Goal: Task Accomplishment & Management: Manage account settings

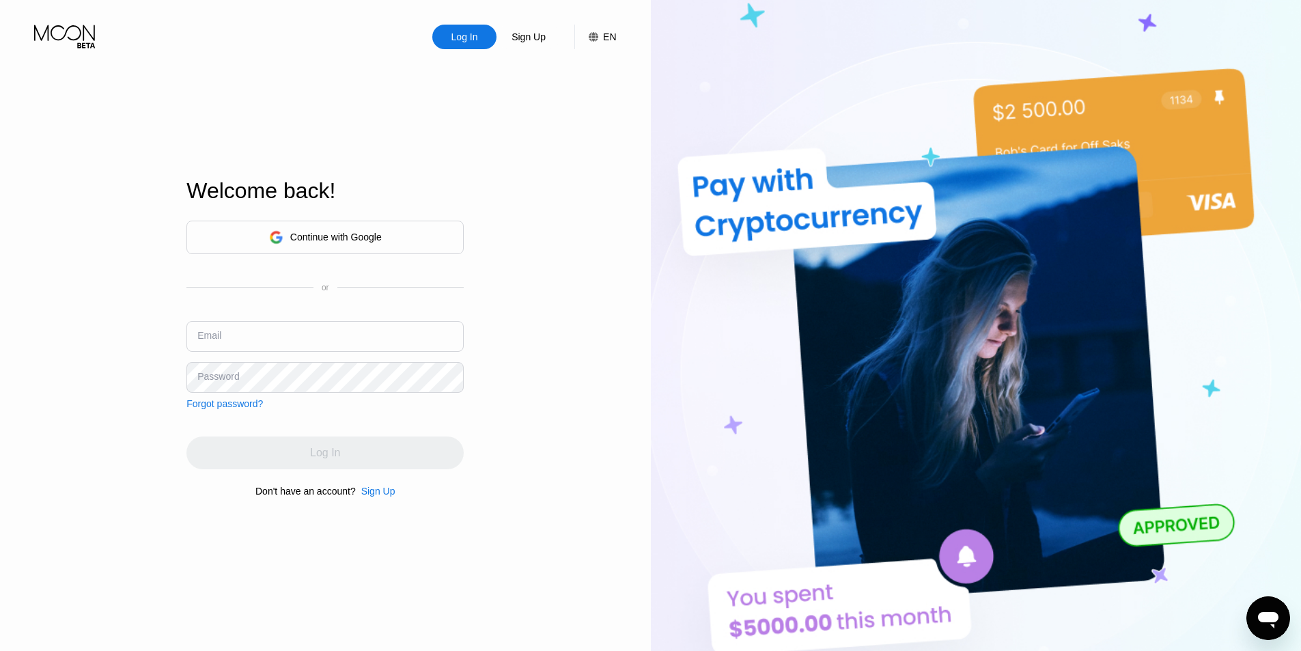
type input "[EMAIL_ADDRESS][DOMAIN_NAME]"
click at [318, 439] on div "Log In" at bounding box center [324, 452] width 277 height 33
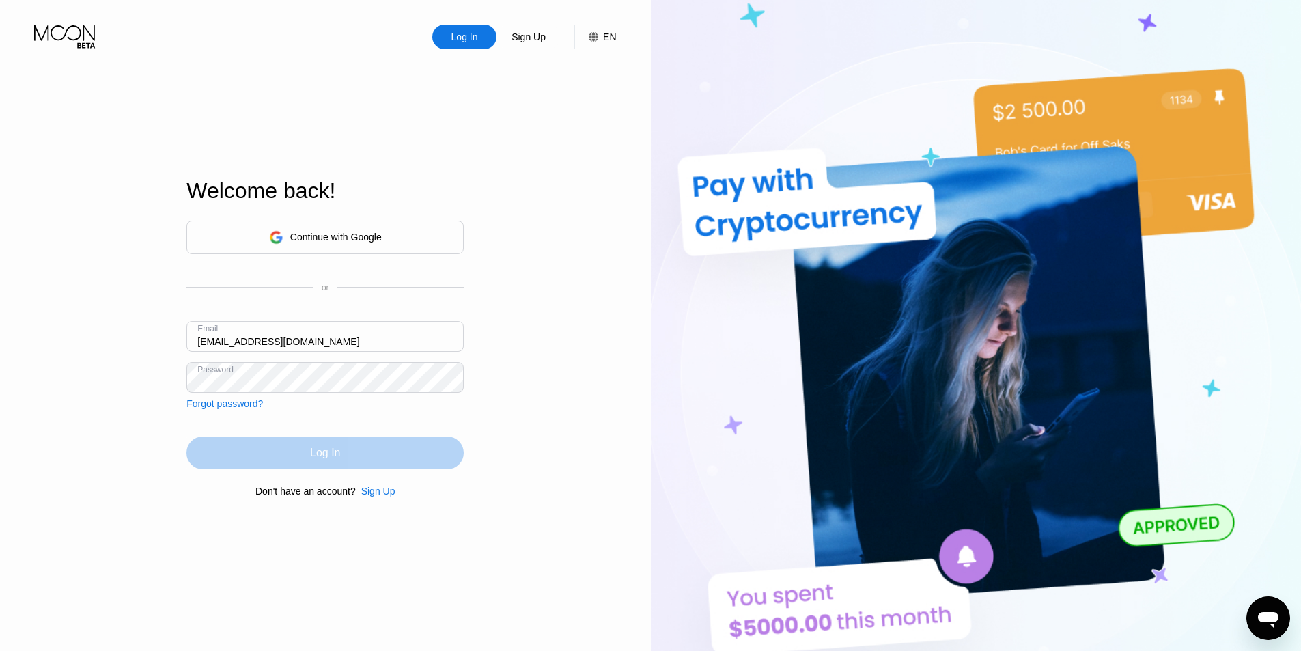
click at [323, 453] on div "Log In" at bounding box center [325, 453] width 30 height 14
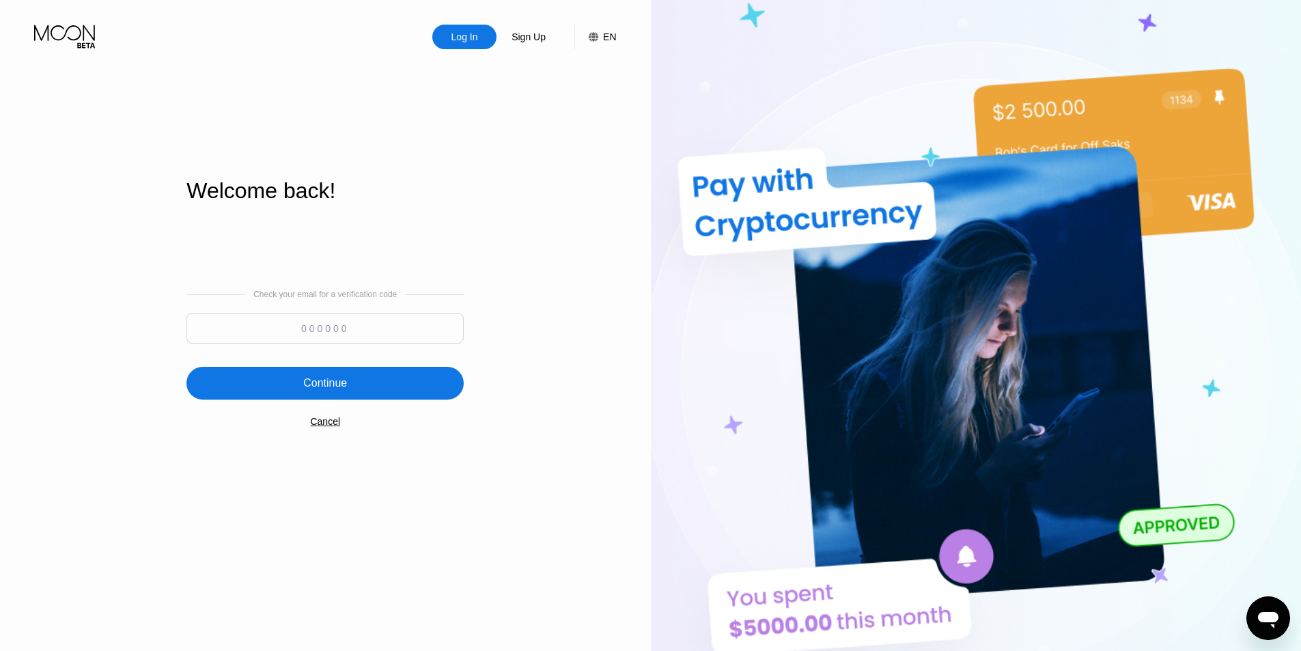
click at [334, 332] on input at bounding box center [324, 328] width 277 height 31
type input "5"
type input "793162"
click at [323, 380] on div "Continue" at bounding box center [325, 383] width 44 height 14
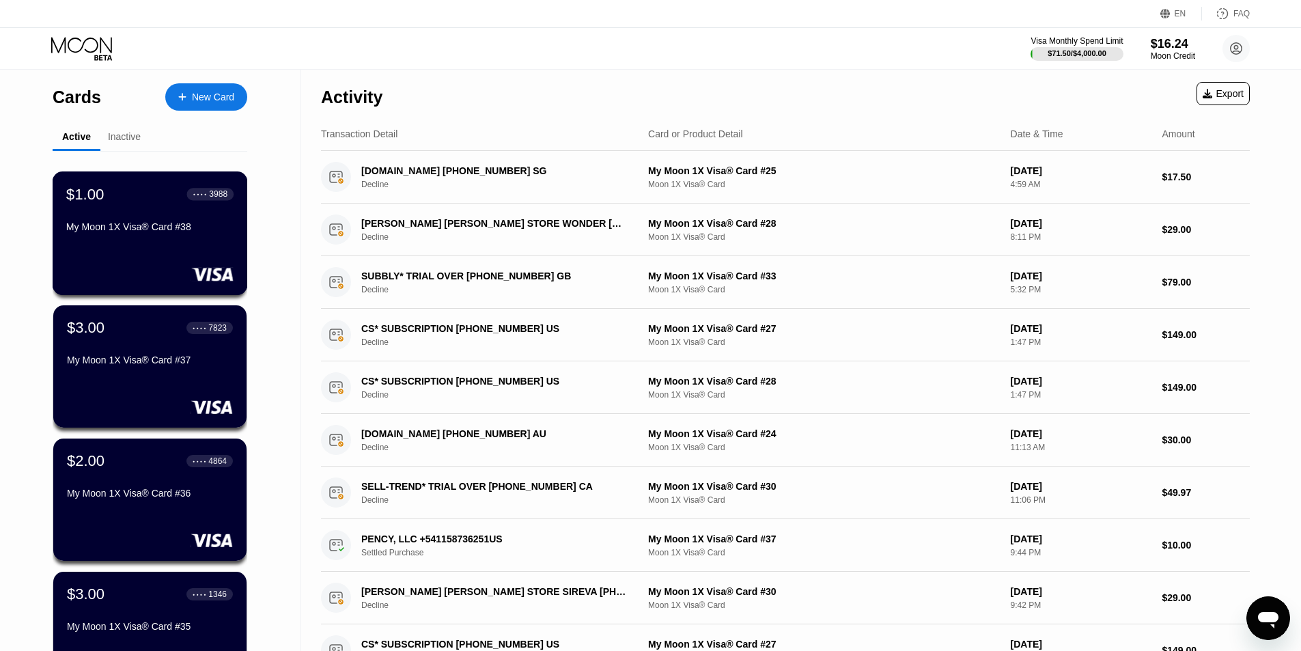
click at [176, 228] on div "My Moon 1X Visa® Card #38" at bounding box center [149, 226] width 167 height 11
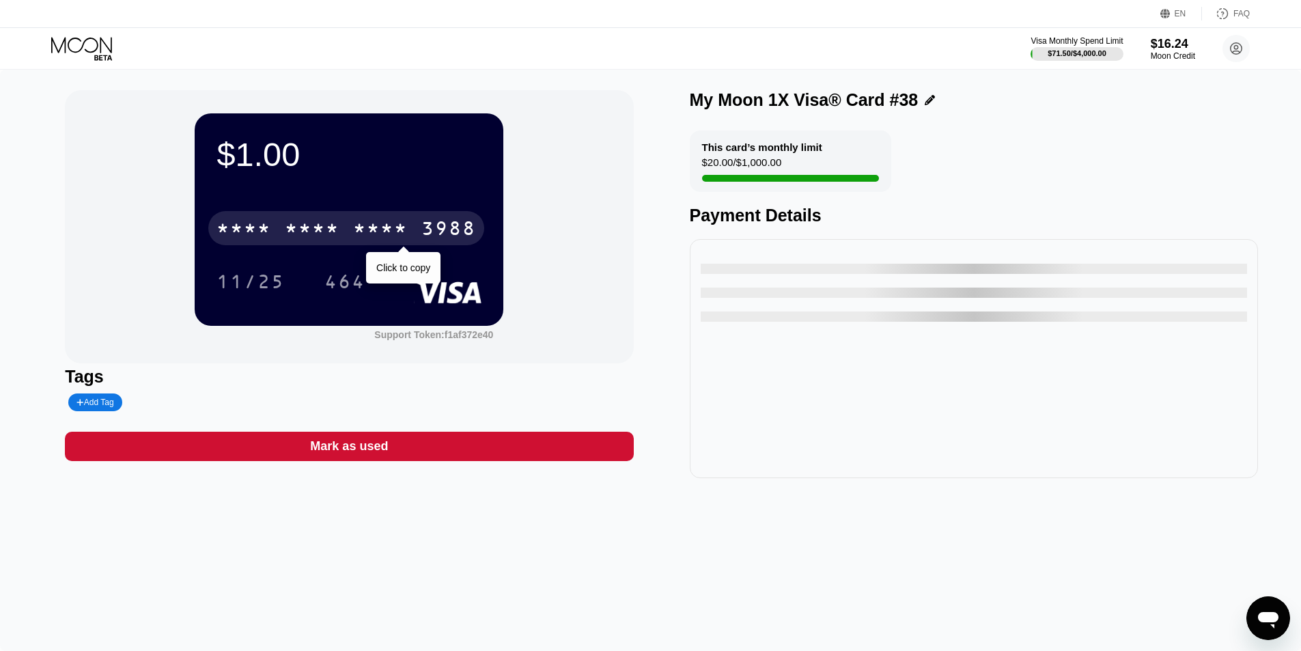
click at [374, 221] on div "* * * * * * * * * * * * 3988" at bounding box center [346, 228] width 276 height 34
click at [397, 226] on div "2125" at bounding box center [380, 230] width 55 height 22
